Goal: Check status: Check status

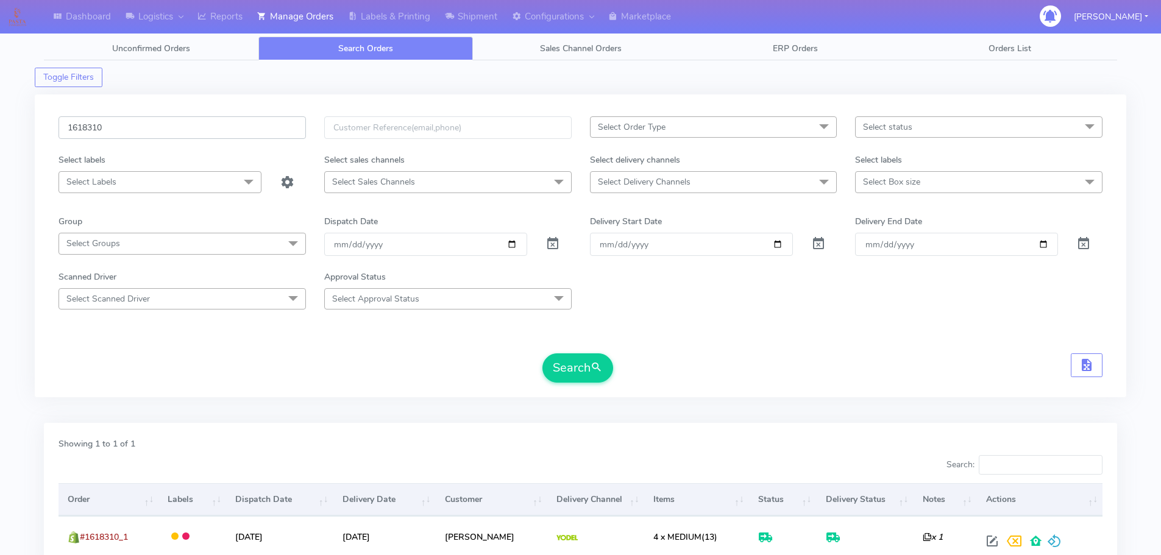
click at [187, 133] on input "1618310" at bounding box center [183, 127] width 248 height 23
click at [187, 132] on input "1618310" at bounding box center [183, 127] width 248 height 23
paste input "7911"
type input "1617911"
click at [551, 244] on span at bounding box center [553, 247] width 15 height 12
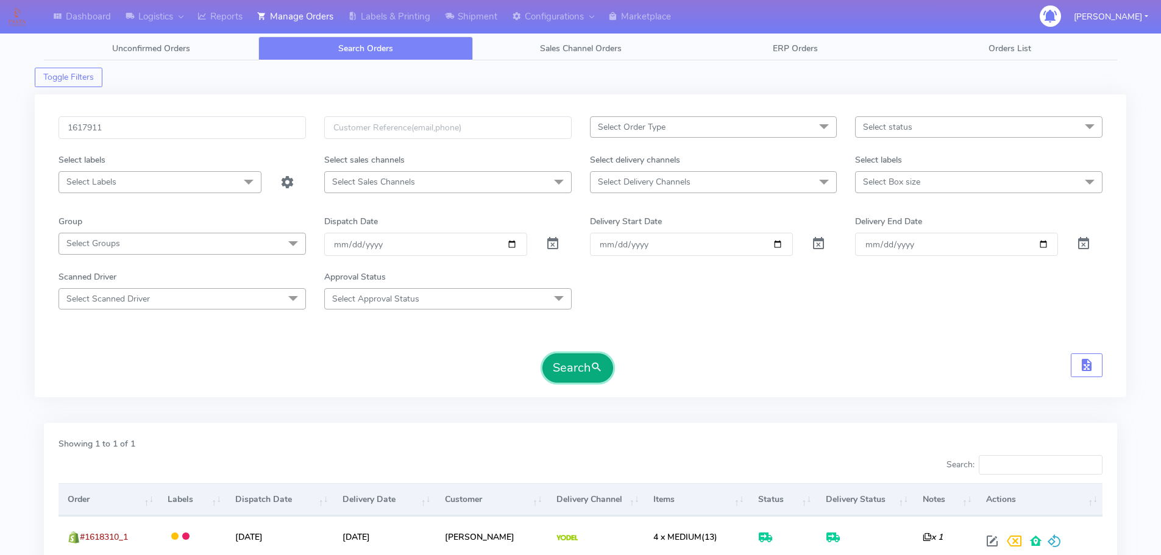
click at [572, 360] on button "Search" at bounding box center [578, 368] width 71 height 29
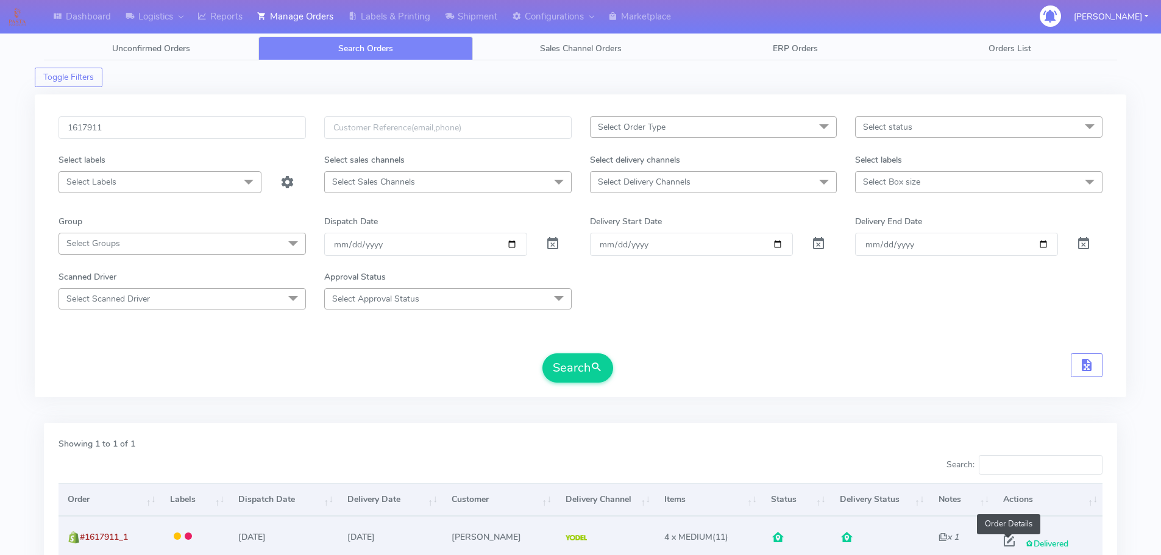
click at [1010, 538] on span at bounding box center [1010, 544] width 22 height 12
select select "5"
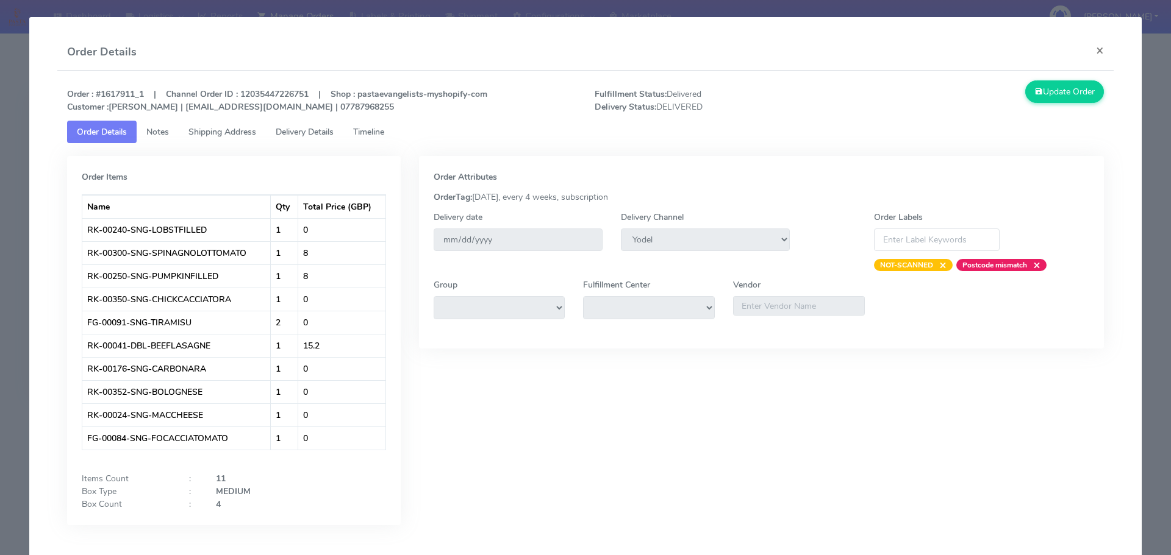
click at [365, 132] on span "Timeline" at bounding box center [368, 132] width 31 height 12
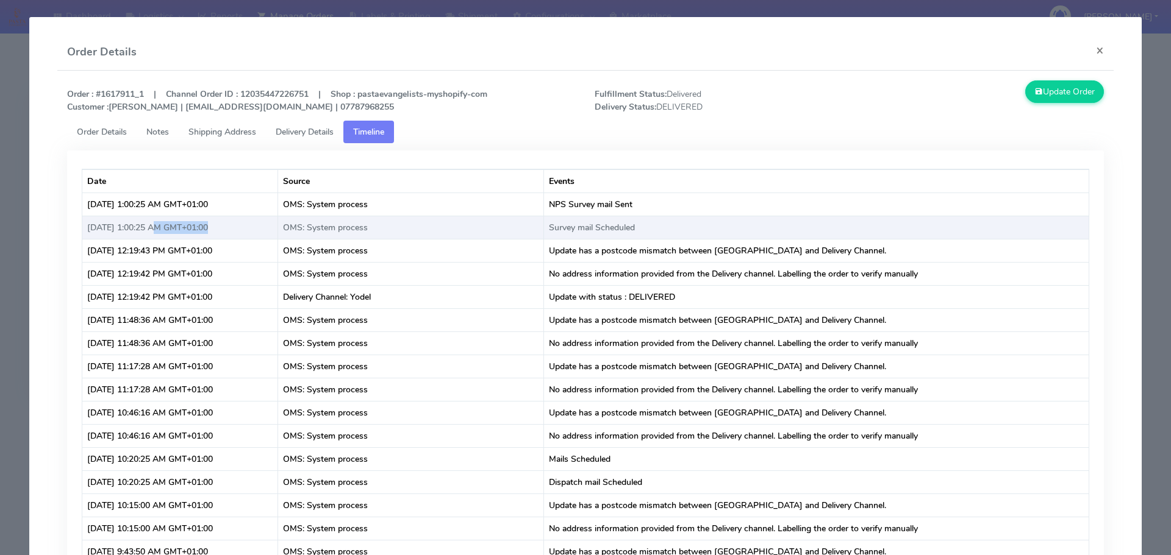
drag, startPoint x: 153, startPoint y: 227, endPoint x: 202, endPoint y: 228, distance: 49.4
click at [202, 228] on td "[DATE] 1:00:25 AM GMT+01:00" at bounding box center [180, 227] width 196 height 23
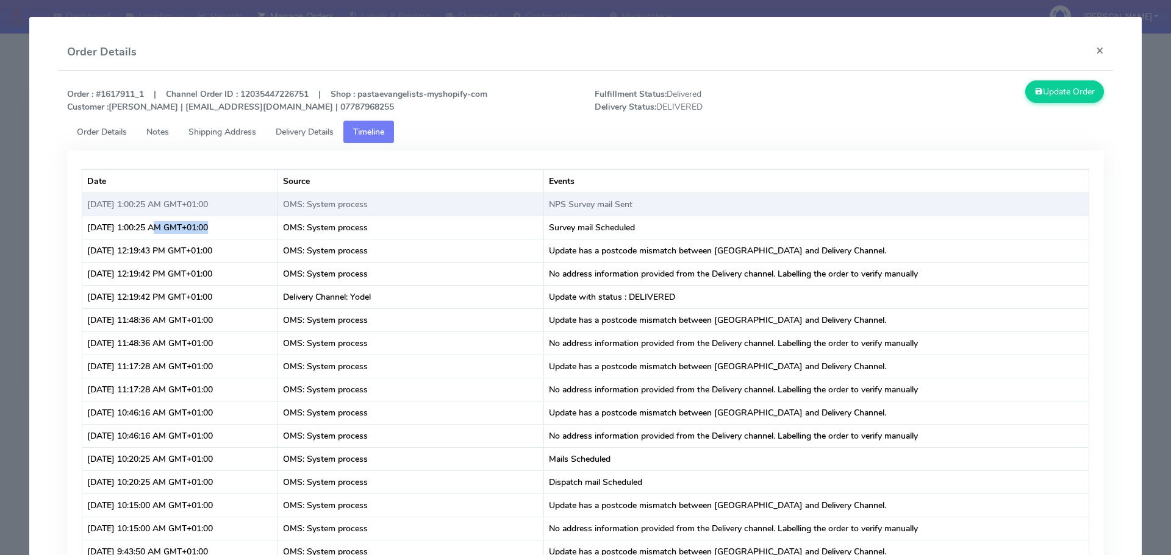
click at [155, 205] on td "[DATE] 1:00:25 AM GMT+01:00" at bounding box center [180, 204] width 196 height 23
drag, startPoint x: 155, startPoint y: 205, endPoint x: 226, endPoint y: 208, distance: 70.8
click at [226, 208] on td "[DATE] 1:00:25 AM GMT+01:00" at bounding box center [180, 204] width 196 height 23
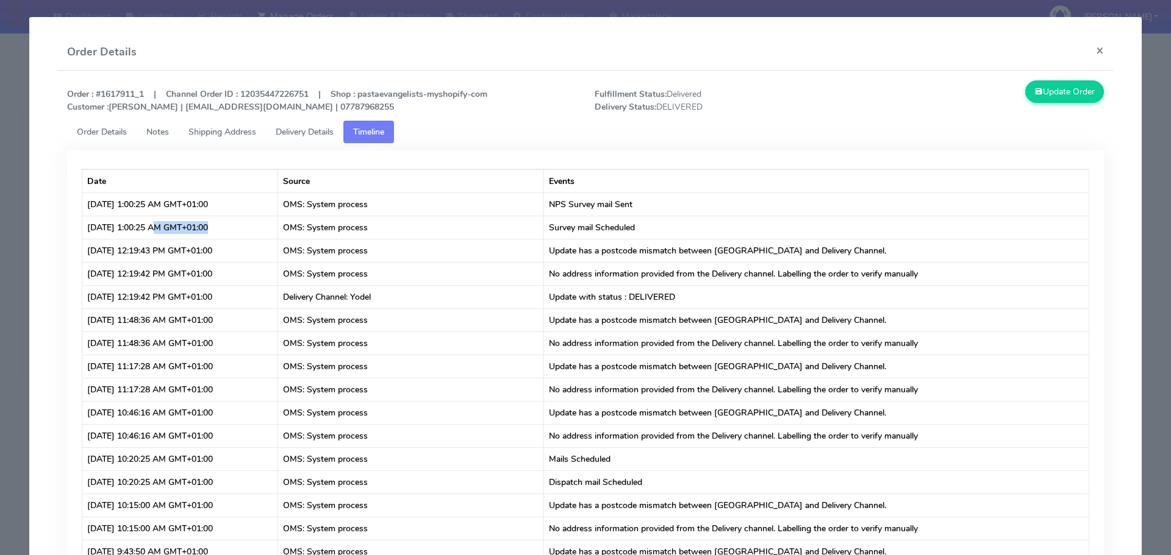
click at [279, 133] on span "Delivery Details" at bounding box center [305, 132] width 58 height 12
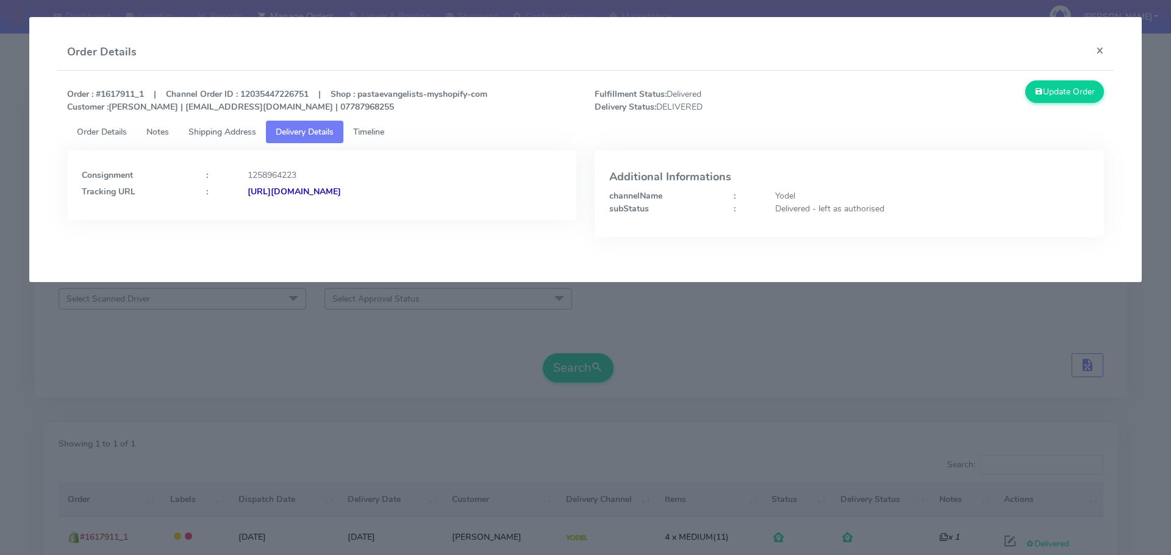
click at [229, 135] on span "Shipping Address" at bounding box center [222, 132] width 68 height 12
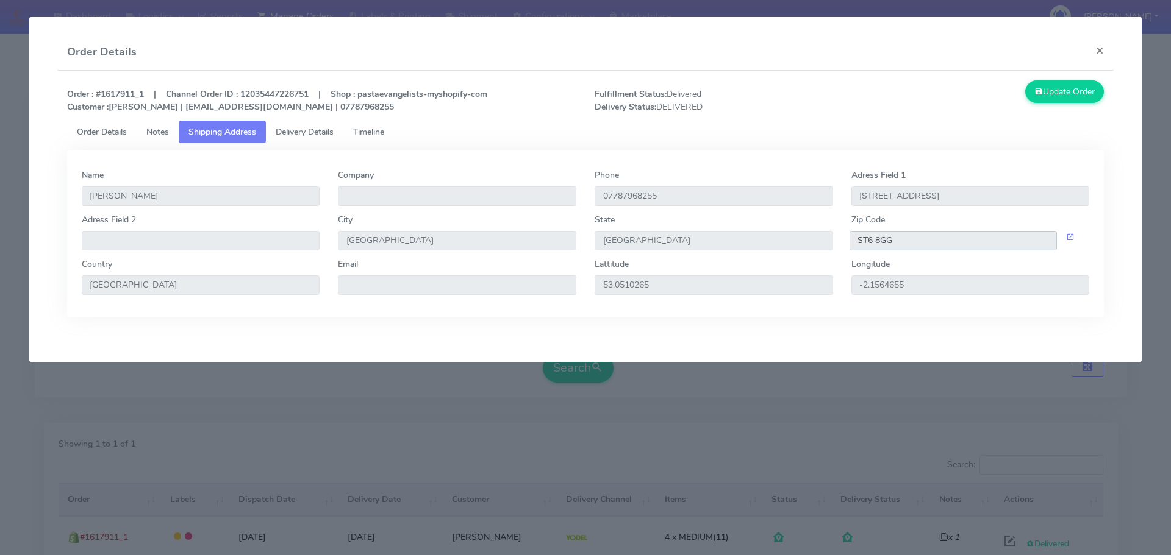
drag, startPoint x: 913, startPoint y: 244, endPoint x: 840, endPoint y: 240, distance: 73.3
click at [842, 240] on div "ST6 8GG" at bounding box center [970, 241] width 257 height 20
click at [327, 133] on span "Delivery Details" at bounding box center [305, 132] width 58 height 12
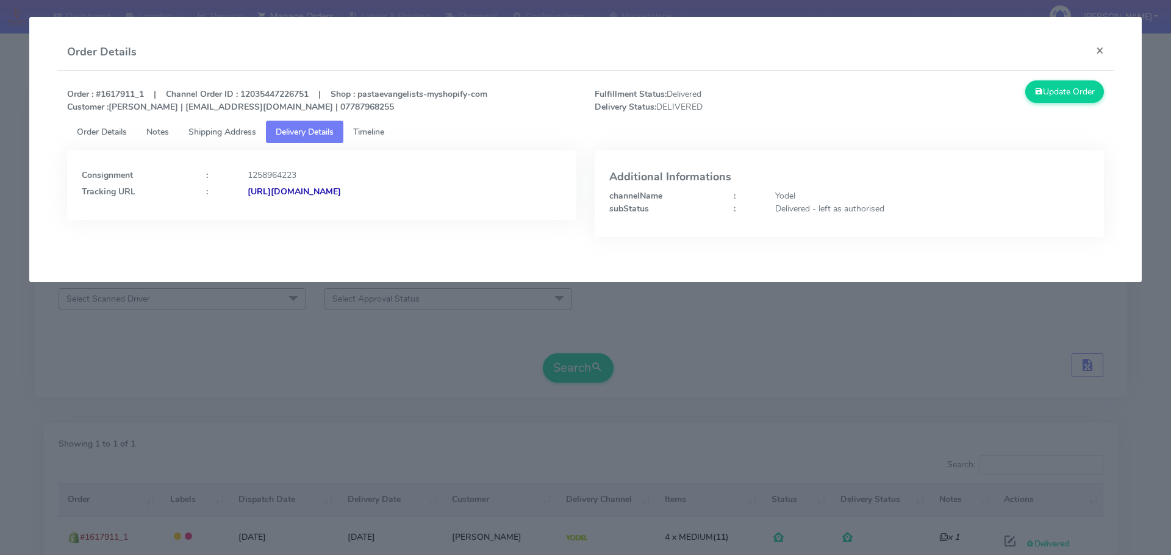
click at [341, 191] on strong "[URL][DOMAIN_NAME]" at bounding box center [294, 192] width 93 height 12
